Goal: Task Accomplishment & Management: Manage account settings

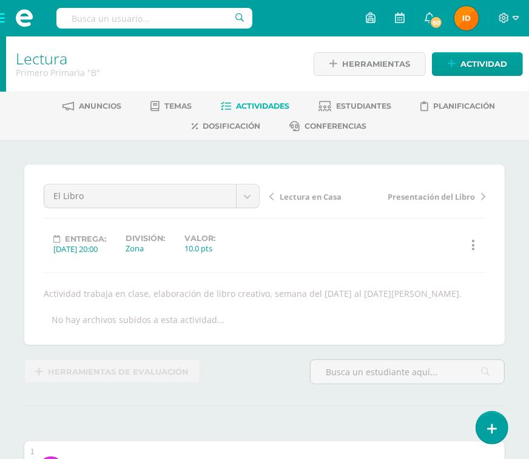
click at [4, 21] on span at bounding box center [24, 18] width 49 height 36
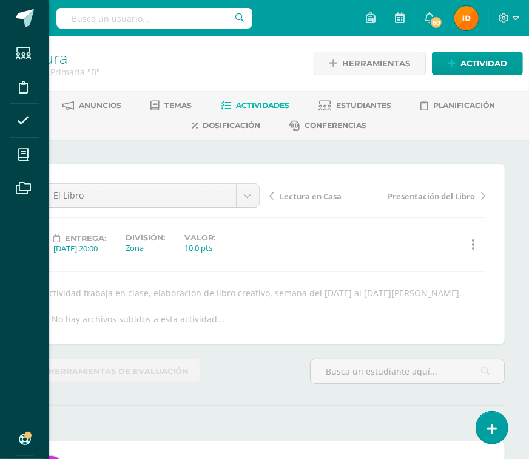
scroll to position [1, 0]
click at [94, 169] on div "Estudiantes Disciplina Asistencia Mis cursos Archivos Soporte Ayuda Reportar un…" at bounding box center [264, 229] width 529 height 459
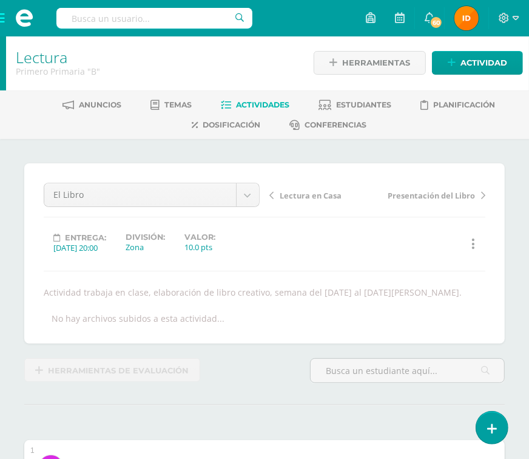
click at [23, 59] on link "Lectura" at bounding box center [42, 57] width 52 height 21
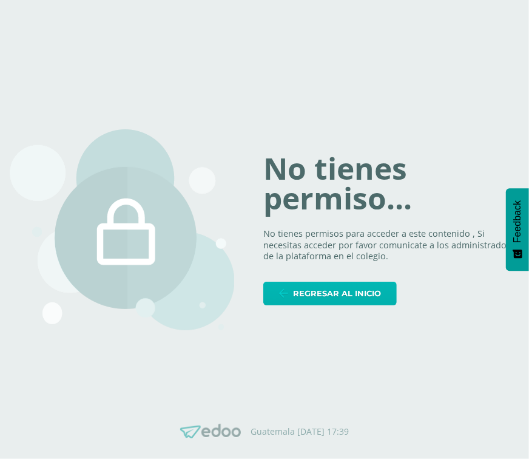
click at [319, 292] on span "Regresar al inicio" at bounding box center [337, 293] width 88 height 22
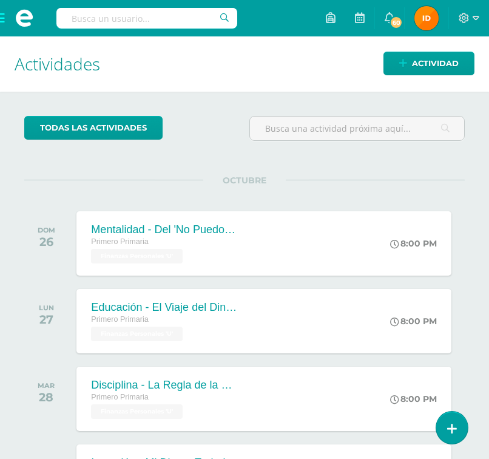
click at [480, 204] on html "Estudiantes Disciplina Asistencia Mis cursos Archivos Soporte Ayuda Reportar un…" at bounding box center [244, 229] width 489 height 459
click at [7, 21] on span at bounding box center [24, 18] width 49 height 36
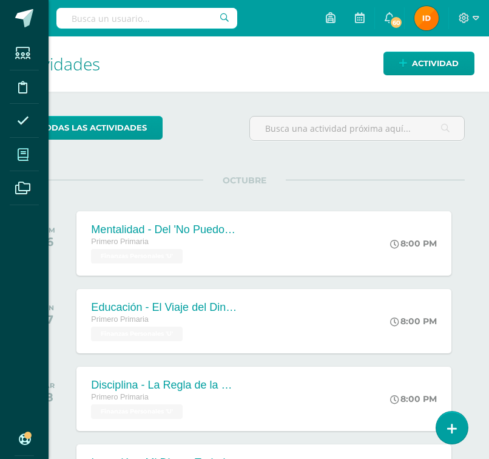
click at [27, 152] on icon at bounding box center [23, 155] width 11 height 12
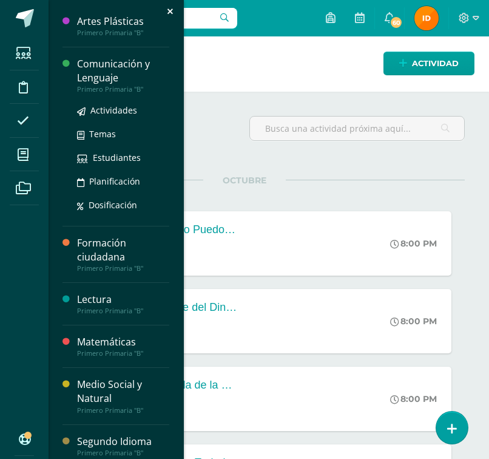
click at [101, 76] on div "Comunicación y Lenguaje" at bounding box center [123, 71] width 92 height 28
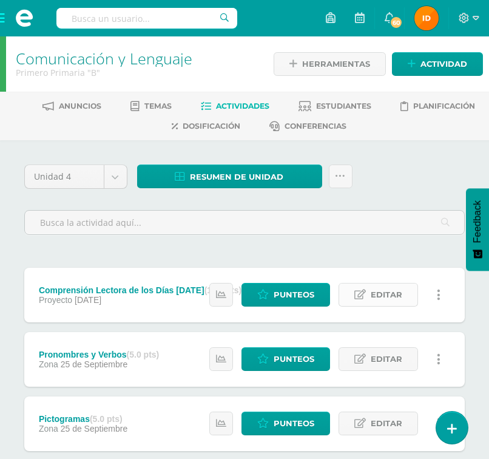
click at [384, 288] on span "Editar" at bounding box center [387, 294] width 32 height 22
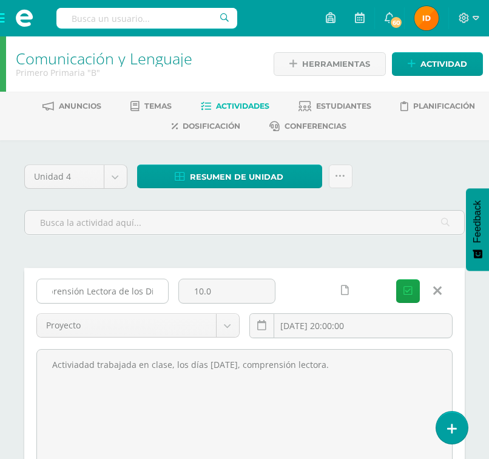
scroll to position [0, 61]
drag, startPoint x: 55, startPoint y: 287, endPoint x: 159, endPoint y: 287, distance: 104.3
click at [155, 291] on input "Comprensión Lectora de los Días [DATE]" at bounding box center [102, 291] width 131 height 24
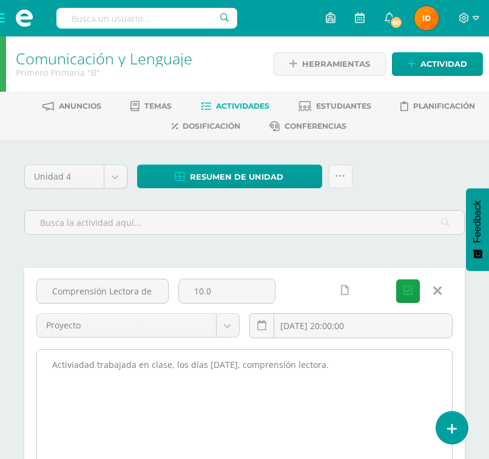
click at [332, 369] on textarea "Activiadad trabajada en clase, los días [DATE], comprensión lectora." at bounding box center [244, 415] width 415 height 133
drag, startPoint x: 52, startPoint y: 365, endPoint x: 360, endPoint y: 371, distance: 307.6
click at [360, 371] on textarea "Activiadad trabajada en clase, los días [DATE], comprensión lectora." at bounding box center [244, 415] width 415 height 133
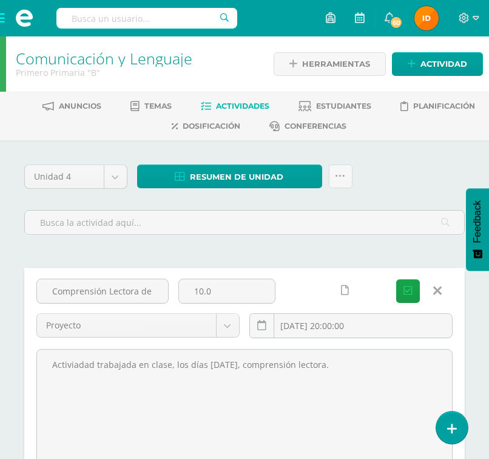
click at [442, 287] on link at bounding box center [437, 290] width 31 height 23
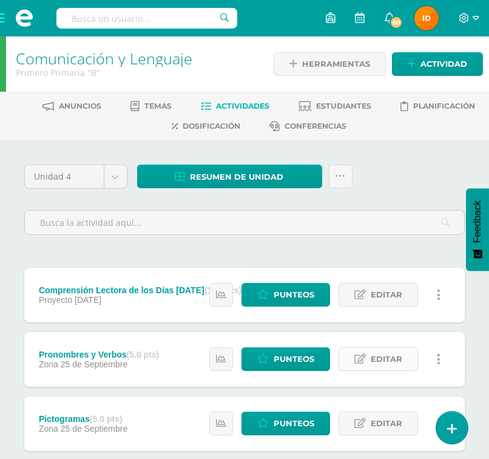
click at [385, 360] on span "Editar" at bounding box center [387, 359] width 32 height 22
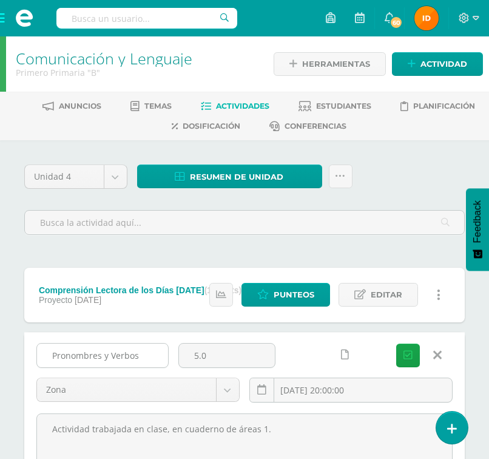
drag, startPoint x: 52, startPoint y: 352, endPoint x: 146, endPoint y: 354, distance: 94.0
click at [146, 354] on input "Pronombres y Verbos" at bounding box center [102, 355] width 131 height 24
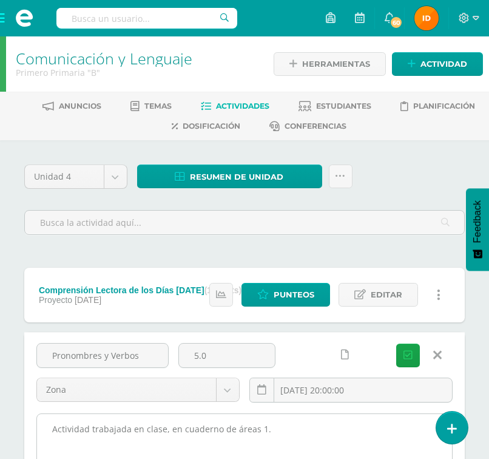
drag, startPoint x: 331, startPoint y: 429, endPoint x: 227, endPoint y: 431, distance: 103.7
drag, startPoint x: 50, startPoint y: 427, endPoint x: 275, endPoint y: 427, distance: 225.0
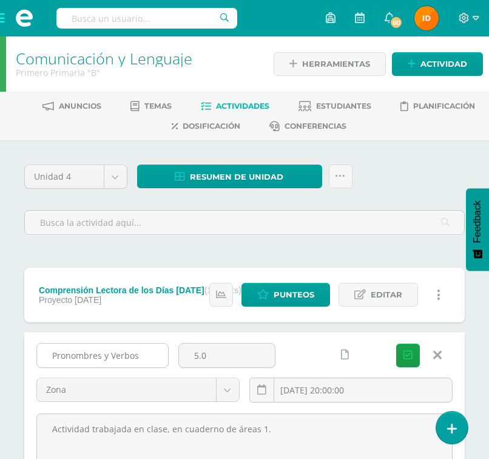
click at [90, 354] on input "Pronombres y Verbos" at bounding box center [102, 355] width 131 height 24
drag, startPoint x: 45, startPoint y: 354, endPoint x: 140, endPoint y: 354, distance: 94.6
click at [140, 354] on input "Pronombres y Verbos" at bounding box center [102, 355] width 131 height 24
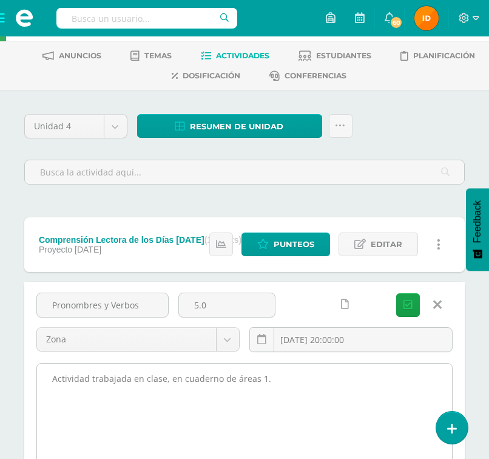
scroll to position [69, 0]
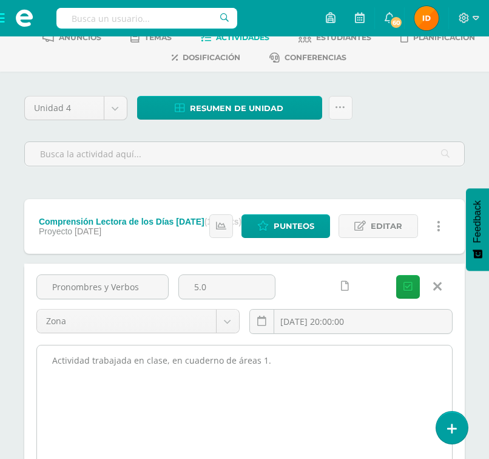
drag, startPoint x: 50, startPoint y: 422, endPoint x: 290, endPoint y: 440, distance: 240.2
click at [289, 440] on textarea "Actividad trabajada en clase, en cuaderno de áreas 1." at bounding box center [244, 411] width 415 height 133
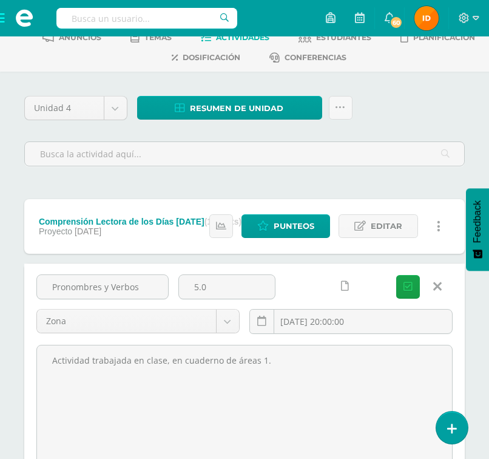
click at [434, 284] on icon at bounding box center [438, 286] width 8 height 13
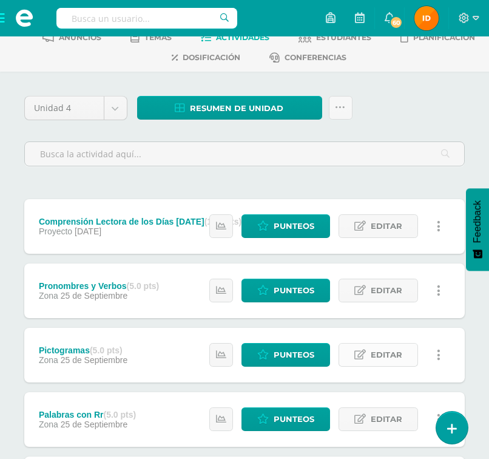
click at [397, 349] on span "Editar" at bounding box center [387, 354] width 32 height 22
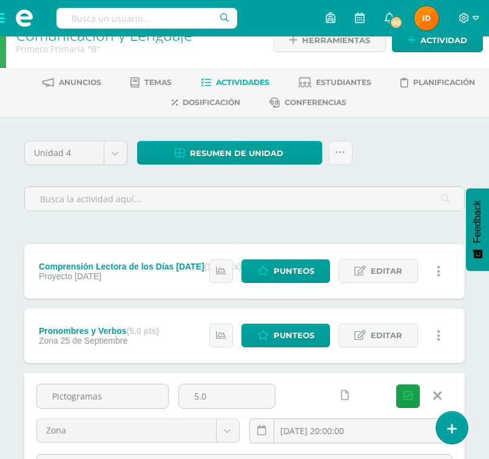
scroll to position [0, 0]
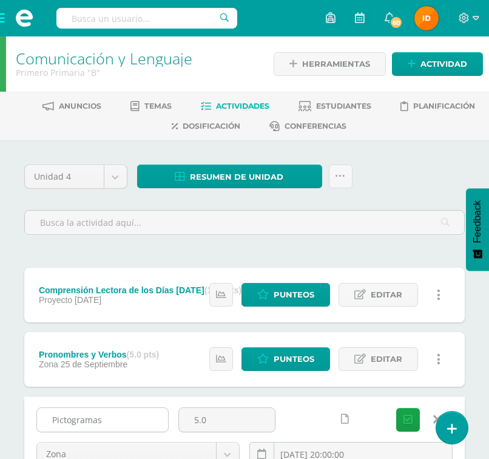
drag, startPoint x: 45, startPoint y: 422, endPoint x: 127, endPoint y: 429, distance: 82.2
click at [127, 429] on input "Pictogramas" at bounding box center [102, 420] width 131 height 24
click at [308, 417] on div at bounding box center [333, 419] width 97 height 24
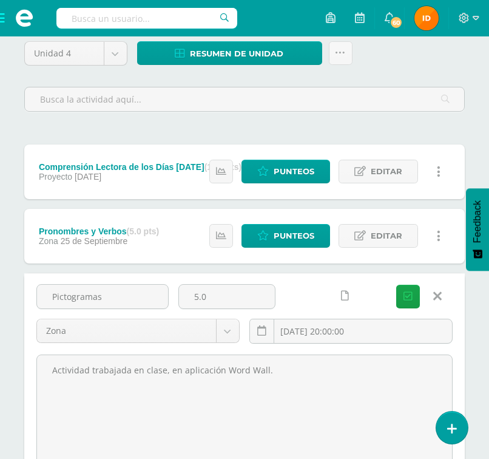
scroll to position [145, 0]
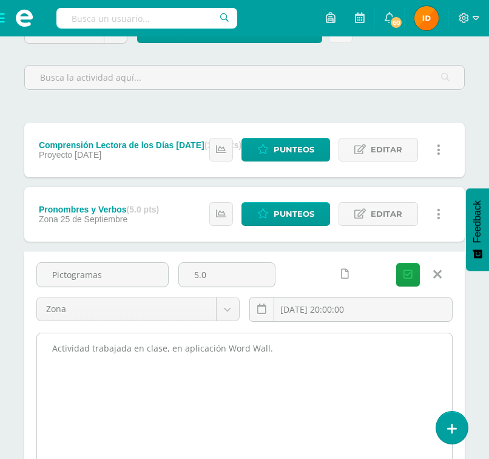
drag, startPoint x: 49, startPoint y: 350, endPoint x: 271, endPoint y: 343, distance: 221.5
click at [271, 343] on textarea "Actividad trabajada en clase, en aplicación Word Wall." at bounding box center [244, 399] width 415 height 133
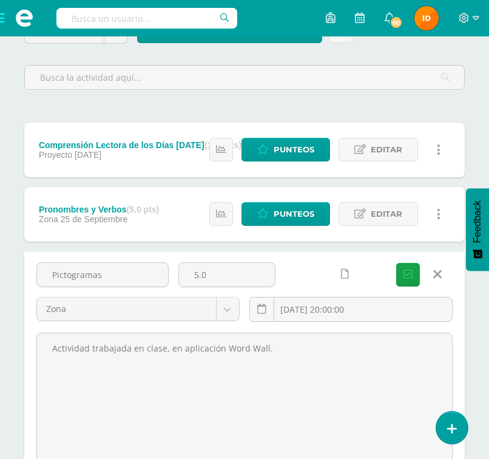
click at [432, 268] on link at bounding box center [437, 274] width 31 height 23
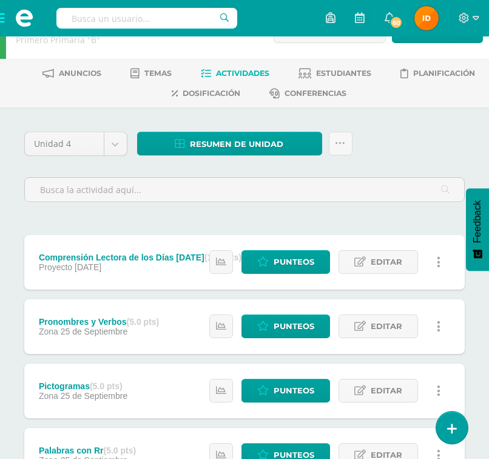
scroll to position [36, 0]
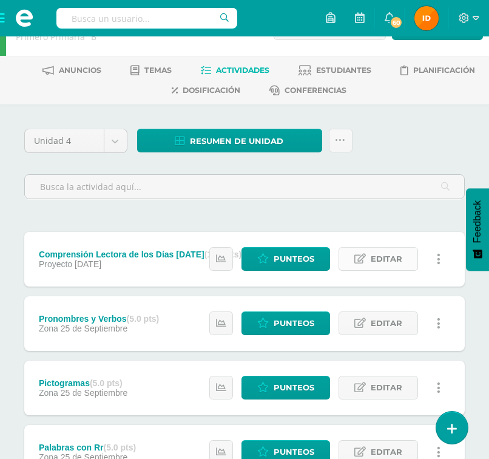
click at [377, 263] on span "Editar" at bounding box center [387, 258] width 32 height 22
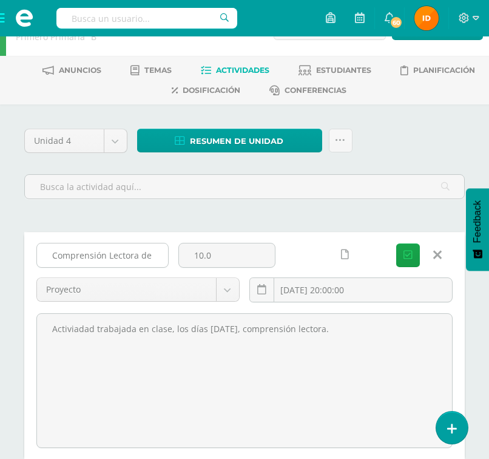
scroll to position [0, 61]
drag, startPoint x: 49, startPoint y: 253, endPoint x: 169, endPoint y: 252, distance: 119.5
click at [169, 252] on div "Comprensión Lectora de los Días [DATE]" at bounding box center [103, 260] width 142 height 35
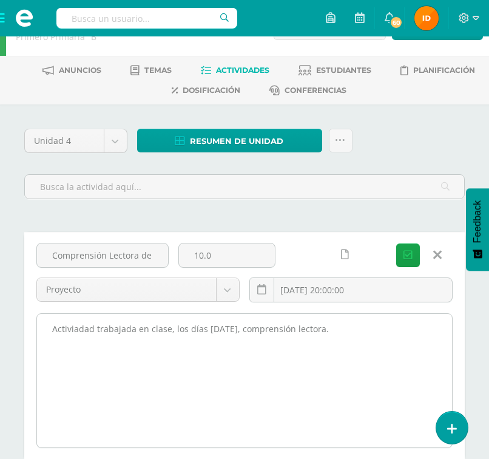
drag, startPoint x: 50, startPoint y: 321, endPoint x: 340, endPoint y: 325, distance: 290.0
click at [340, 325] on textarea "Activiadad trabajada en clase, los días [DATE], comprensión lectora." at bounding box center [244, 380] width 415 height 133
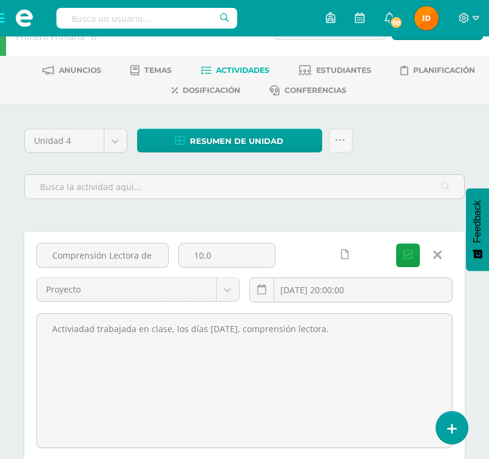
click at [442, 251] on link at bounding box center [437, 254] width 31 height 23
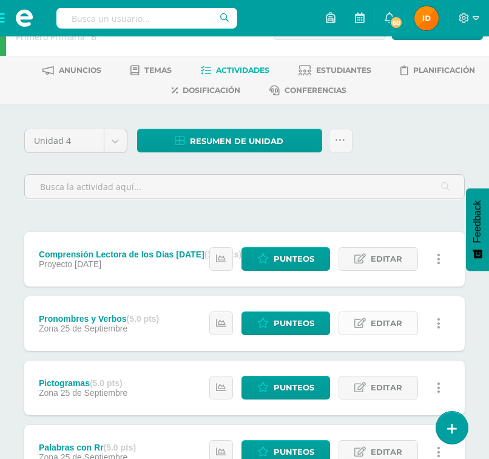
click at [369, 324] on link "Editar" at bounding box center [377, 323] width 79 height 24
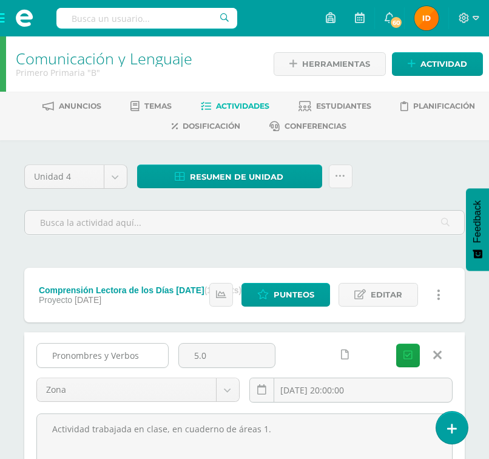
drag, startPoint x: 50, startPoint y: 353, endPoint x: 141, endPoint y: 354, distance: 91.6
click at [141, 354] on input "Pronombres y Verbos" at bounding box center [102, 355] width 131 height 24
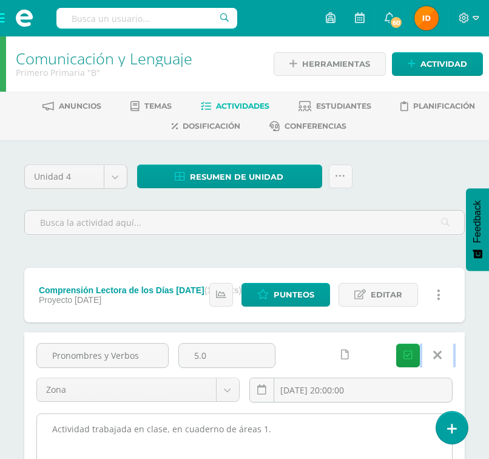
click at [306, 416] on div "Pronombres y Verbos 5.0 Zona Zona Proyecto Actitudinal [DATE] 20:00:00 [GEOGRAP…" at bounding box center [244, 445] width 416 height 205
drag, startPoint x: 58, startPoint y: 425, endPoint x: 276, endPoint y: 432, distance: 217.8
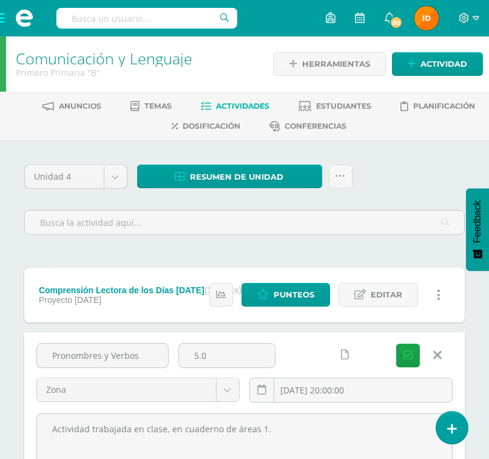
click at [434, 349] on icon at bounding box center [438, 354] width 8 height 13
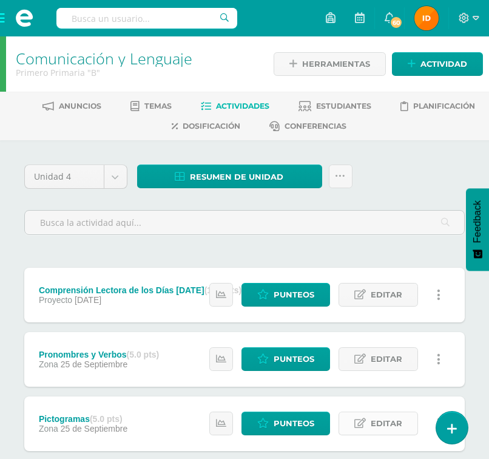
click at [353, 431] on link "Editar" at bounding box center [377, 423] width 79 height 24
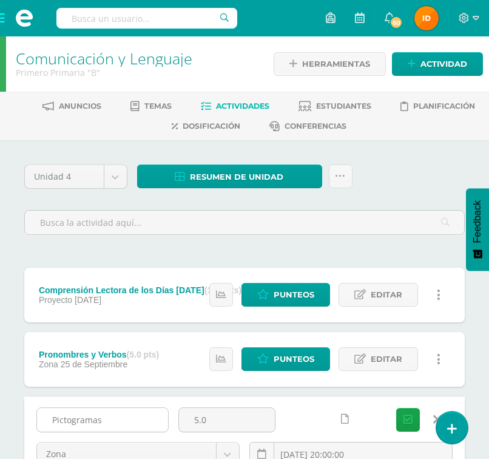
drag, startPoint x: 52, startPoint y: 417, endPoint x: 153, endPoint y: 423, distance: 100.9
click at [150, 425] on input "Pictogramas" at bounding box center [102, 420] width 131 height 24
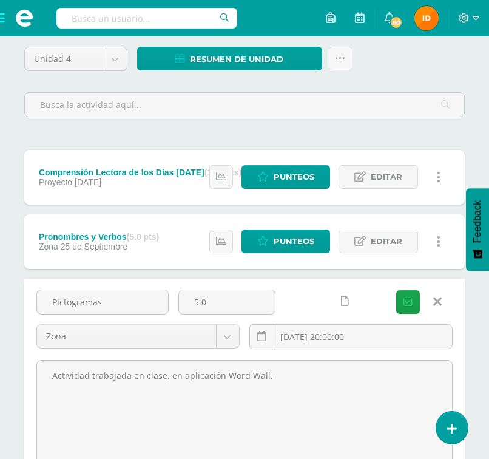
scroll to position [145, 0]
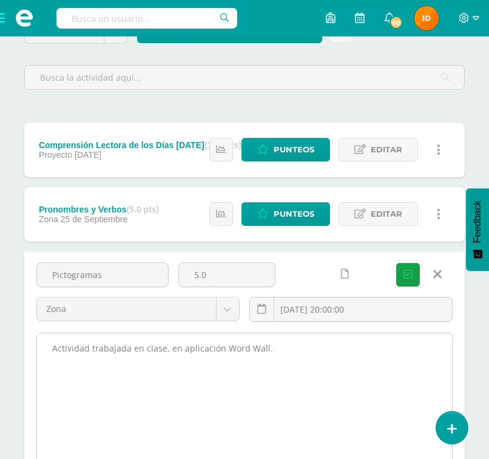
drag, startPoint x: 44, startPoint y: 349, endPoint x: 261, endPoint y: 357, distance: 216.7
click at [261, 357] on textarea "Actividad trabajada en clase, en aplicación Word Wall." at bounding box center [244, 399] width 415 height 133
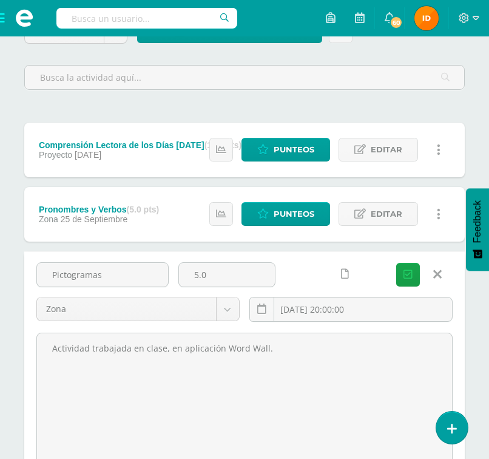
click at [442, 274] on link at bounding box center [437, 274] width 31 height 23
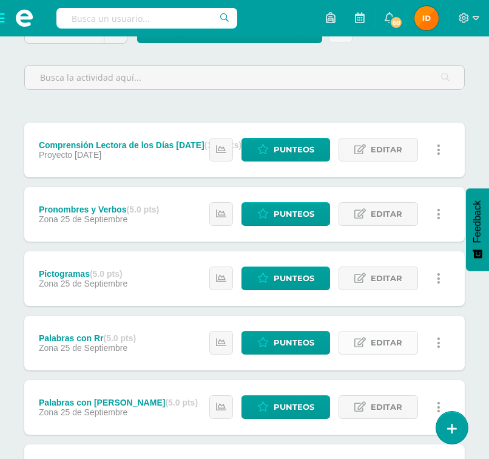
click at [372, 340] on span "Editar" at bounding box center [387, 342] width 32 height 22
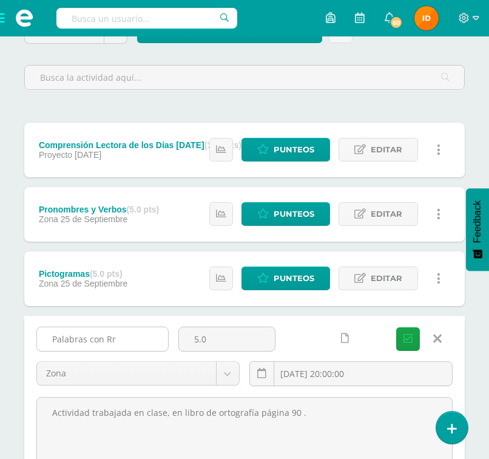
drag, startPoint x: 52, startPoint y: 337, endPoint x: 122, endPoint y: 335, distance: 69.8
click at [122, 335] on input "Palabras con Rr" at bounding box center [102, 339] width 131 height 24
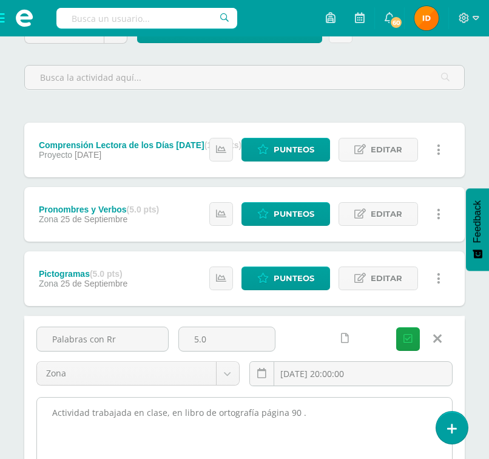
drag, startPoint x: 55, startPoint y: 409, endPoint x: 102, endPoint y: 408, distance: 47.3
click at [100, 411] on textarea "Actividad trabajada en clase, en libro de ortografía página 90 ." at bounding box center [244, 463] width 415 height 133
click at [49, 409] on textarea "Actividad trabajada en clase, en libro de ortografía página 90 ." at bounding box center [244, 463] width 415 height 133
drag, startPoint x: 51, startPoint y: 409, endPoint x: 308, endPoint y: 416, distance: 256.7
click at [308, 416] on textarea "Actividad trabajada en clase, en libro de ortografía página 90 ." at bounding box center [244, 463] width 415 height 133
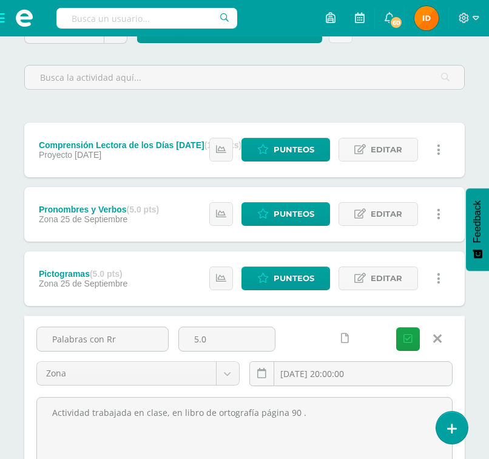
click at [440, 336] on icon at bounding box center [438, 338] width 8 height 13
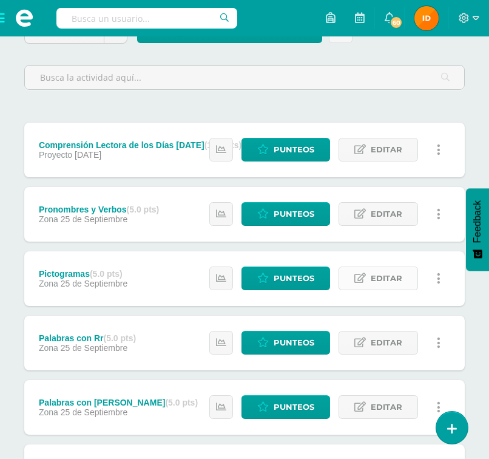
click at [389, 280] on span "Editar" at bounding box center [387, 278] width 32 height 22
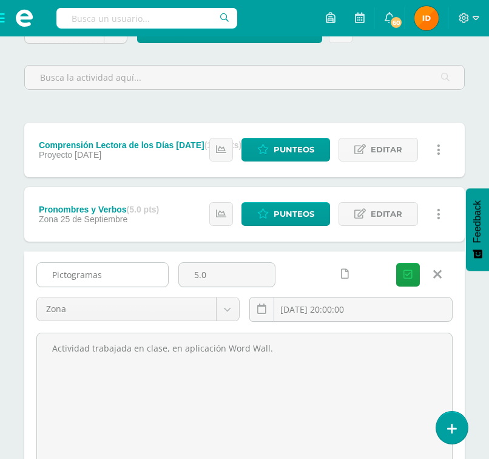
drag, startPoint x: 44, startPoint y: 267, endPoint x: 131, endPoint y: 277, distance: 87.8
click at [131, 277] on input "Pictogramas" at bounding box center [102, 275] width 131 height 24
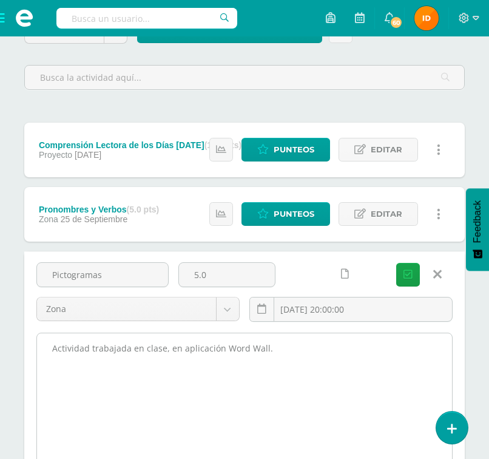
drag, startPoint x: 53, startPoint y: 345, endPoint x: 271, endPoint y: 348, distance: 217.8
click at [271, 348] on textarea "Actividad trabajada en clase, en aplicación Word Wall." at bounding box center [244, 399] width 415 height 133
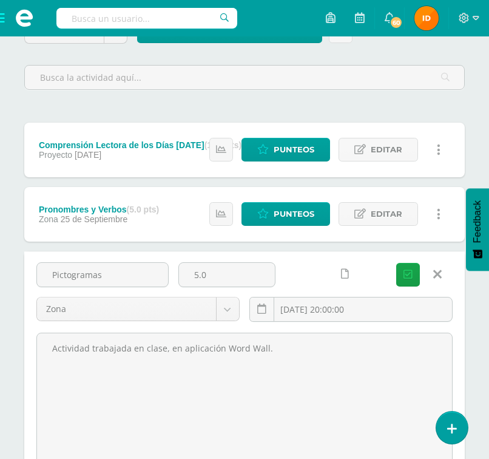
click at [436, 276] on icon at bounding box center [438, 273] width 8 height 13
